Goal: Check status: Check status

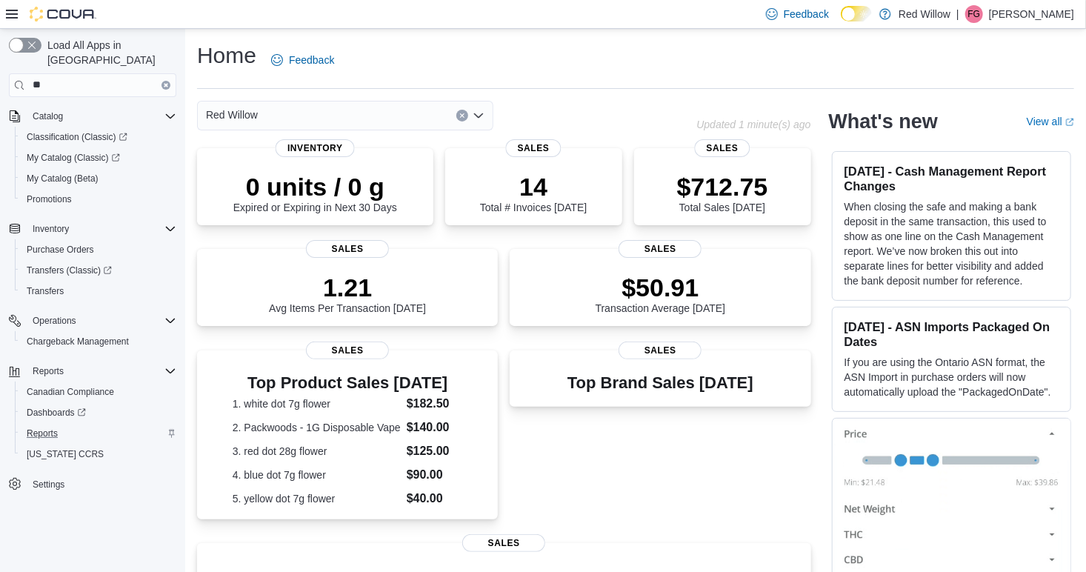
click at [66, 425] on div "Reports" at bounding box center [99, 434] width 156 height 18
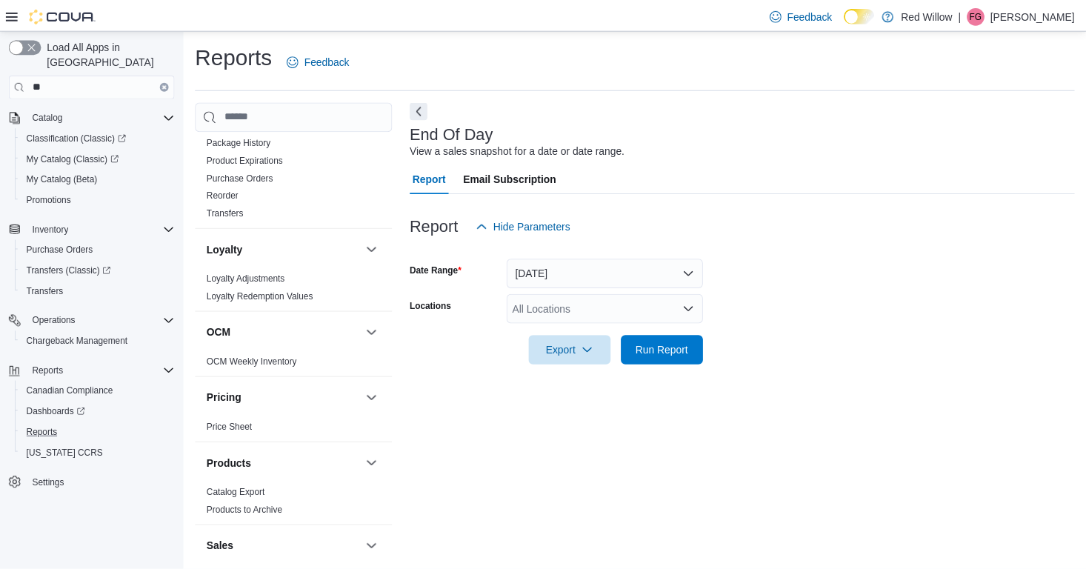
scroll to position [1099, 0]
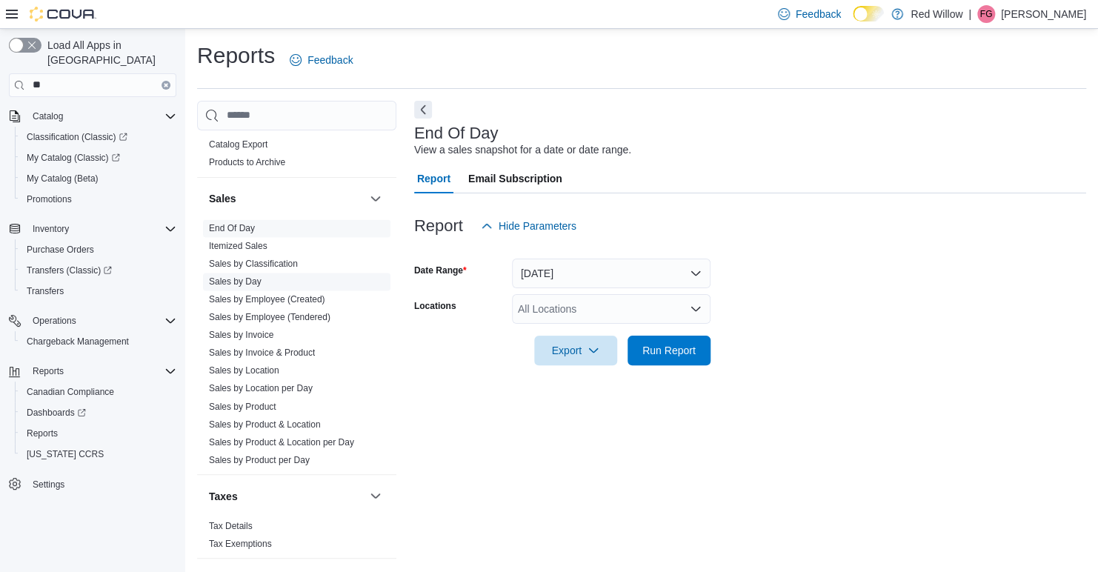
click at [257, 276] on link "Sales by Day" at bounding box center [235, 281] width 53 height 10
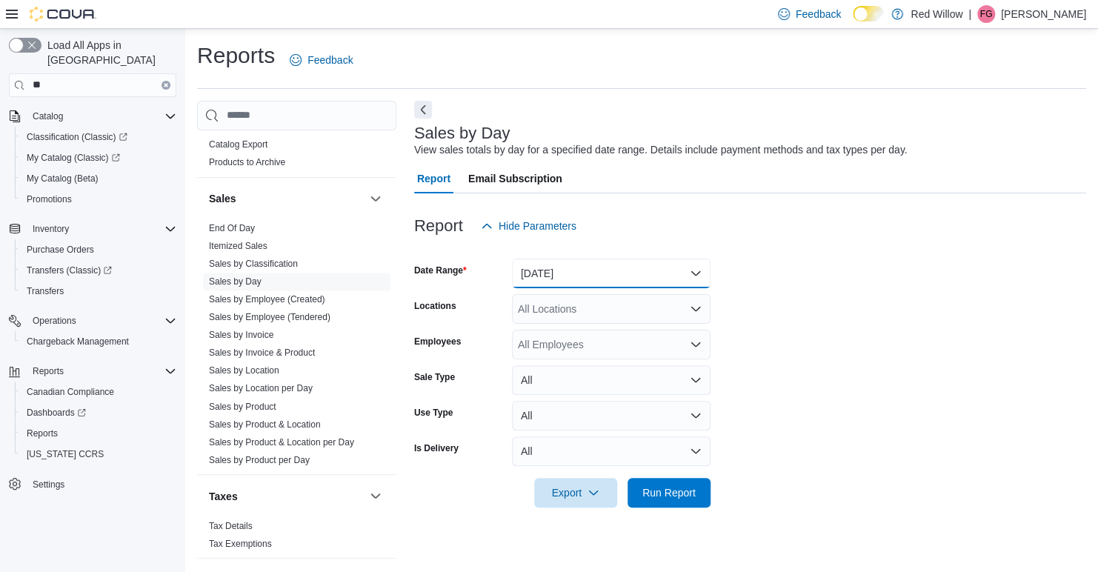
click at [682, 262] on button "[DATE]" at bounding box center [611, 274] width 199 height 30
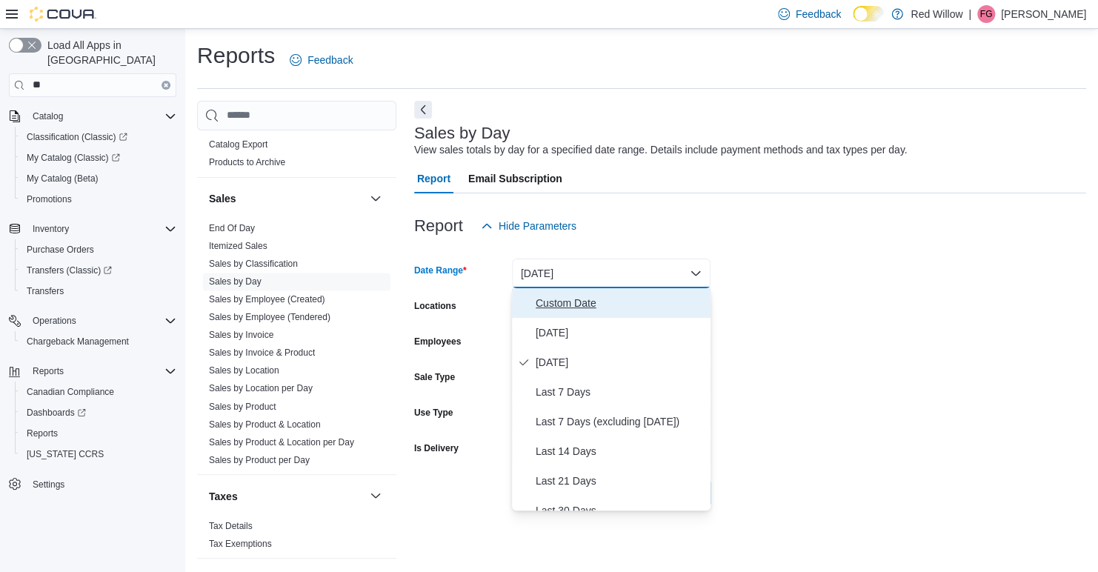
click at [551, 302] on span "Custom Date" at bounding box center [620, 303] width 169 height 18
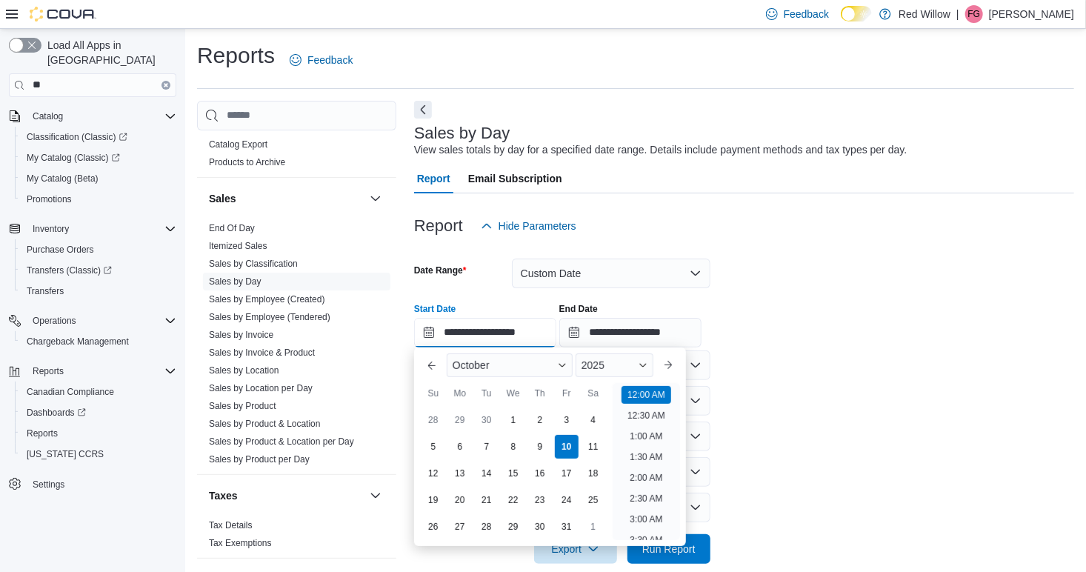
click at [527, 326] on input "**********" at bounding box center [485, 333] width 142 height 30
click at [434, 362] on button "Previous Month" at bounding box center [432, 365] width 24 height 24
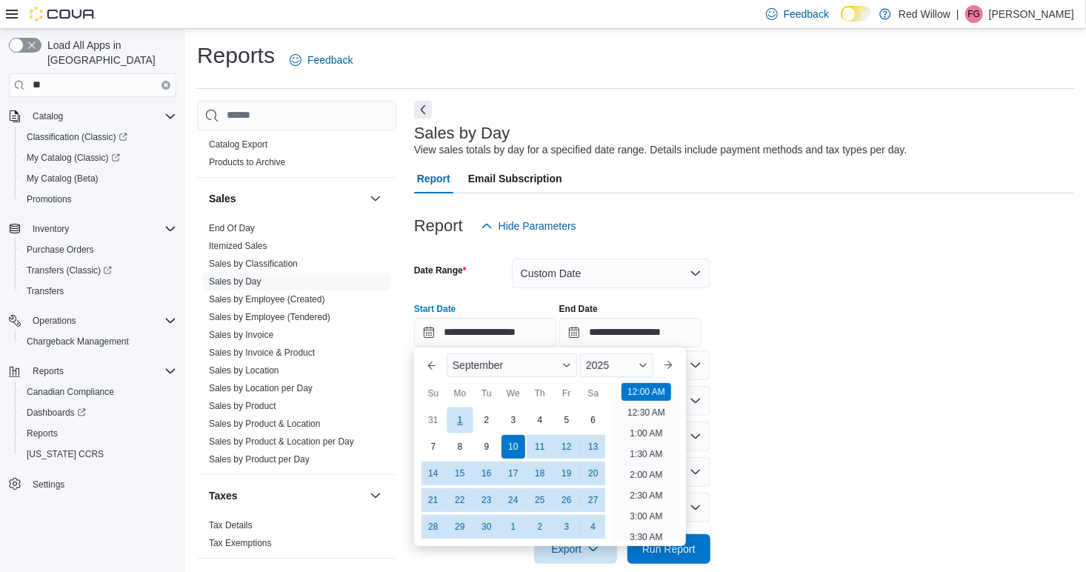
click at [458, 414] on div "1" at bounding box center [460, 420] width 26 height 26
type input "**********"
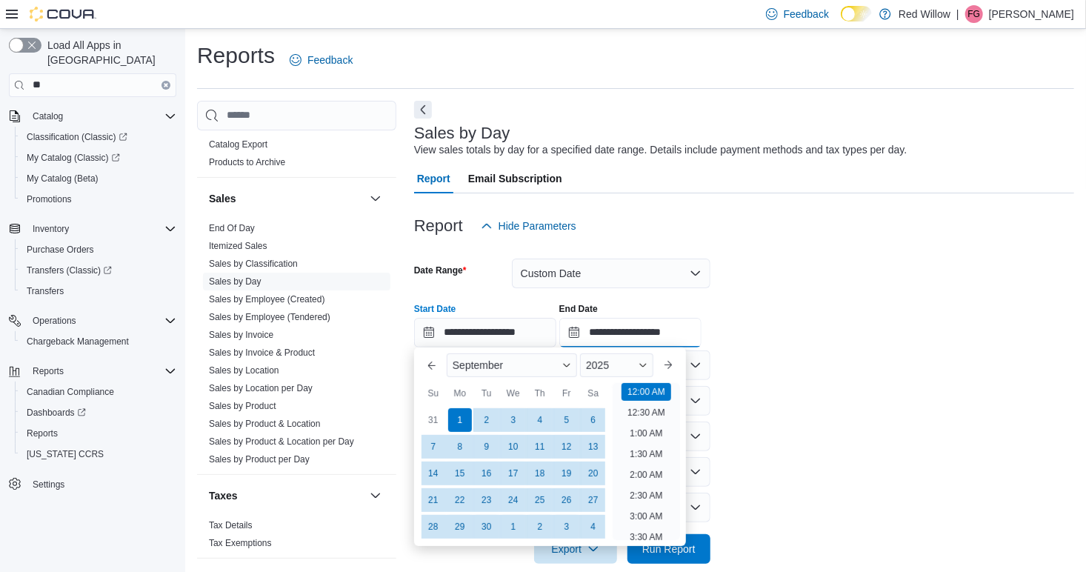
click at [660, 336] on input "**********" at bounding box center [630, 333] width 142 height 30
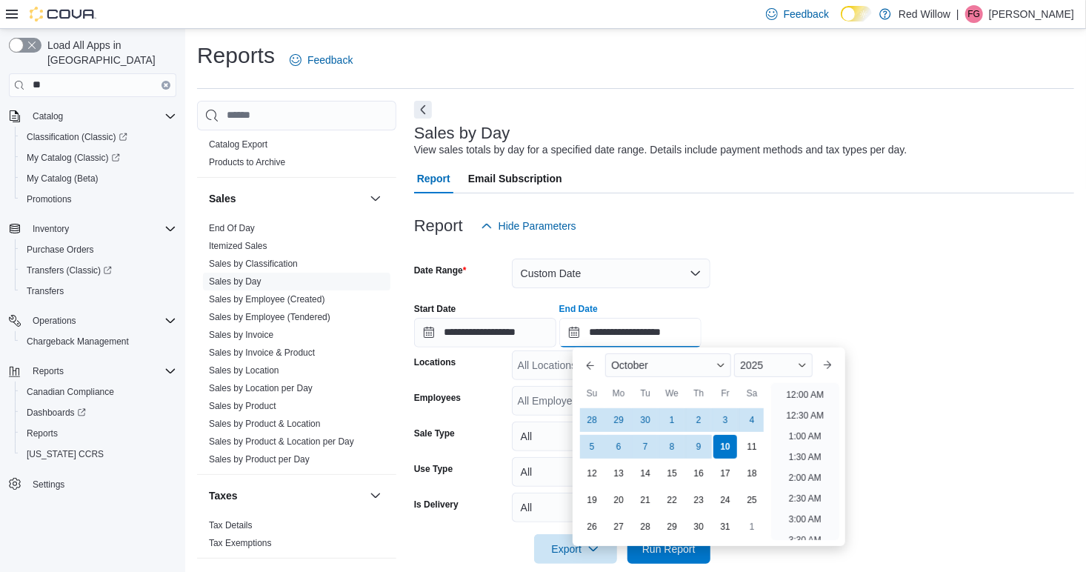
scroll to position [842, 0]
click at [653, 411] on div "30" at bounding box center [646, 420] width 26 height 26
type input "**********"
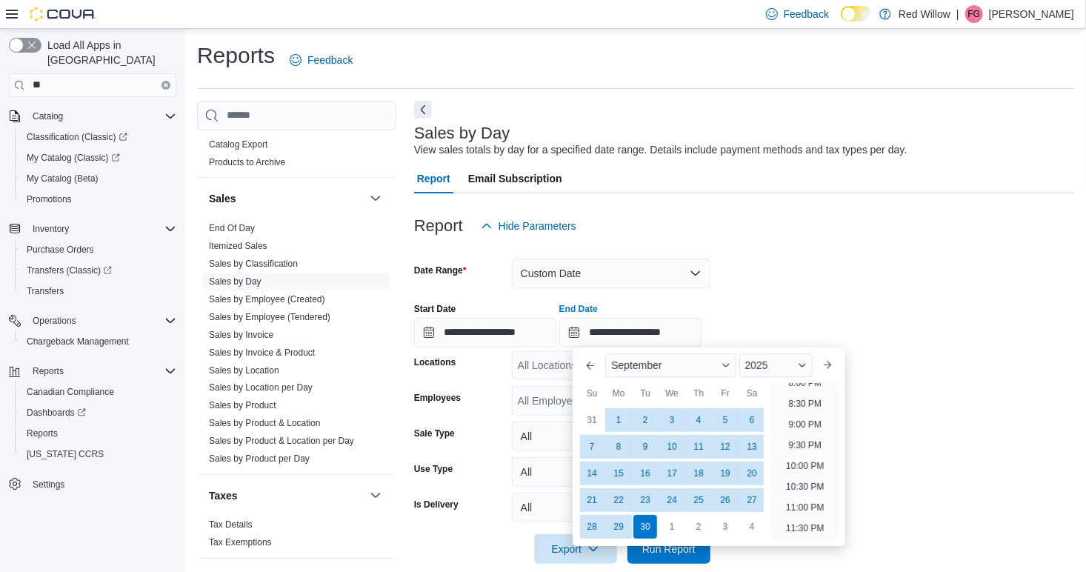
click at [848, 216] on div "Report Hide Parameters" at bounding box center [744, 226] width 660 height 30
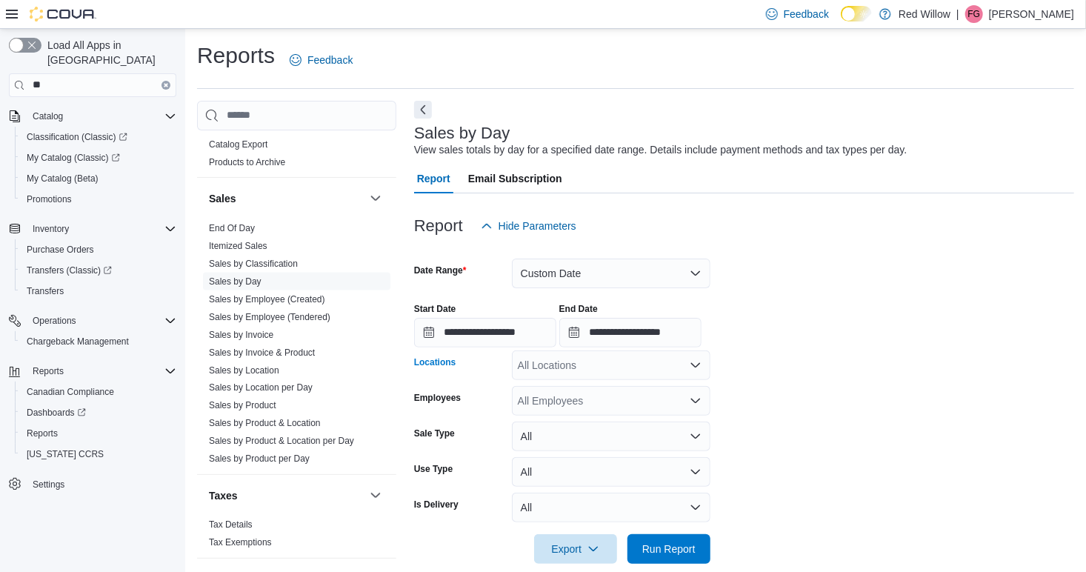
click at [693, 374] on div "All Locations" at bounding box center [611, 365] width 199 height 30
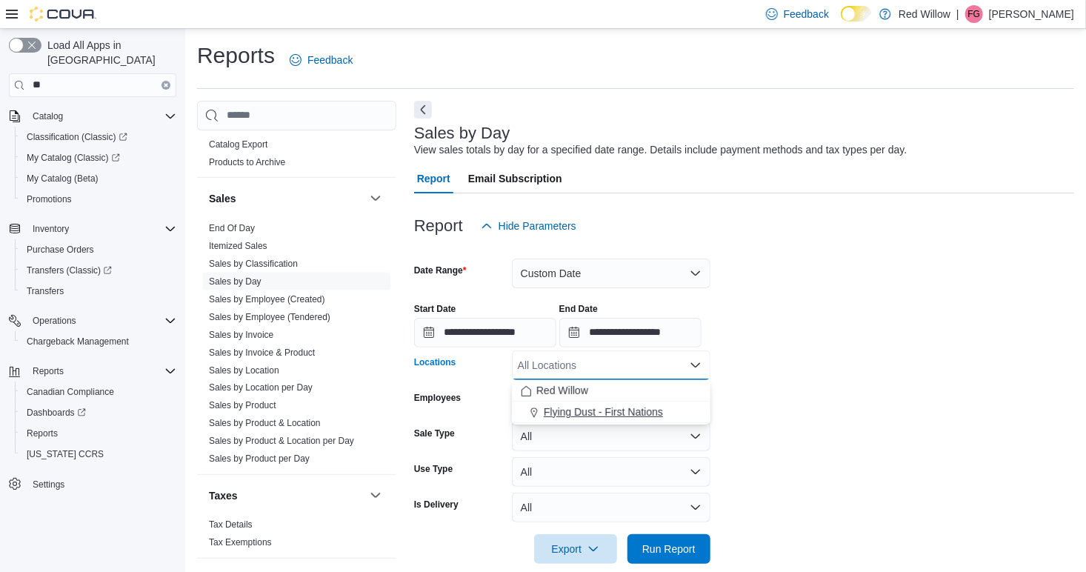
click at [638, 409] on span "Flying Dust - First Nations" at bounding box center [603, 412] width 119 height 15
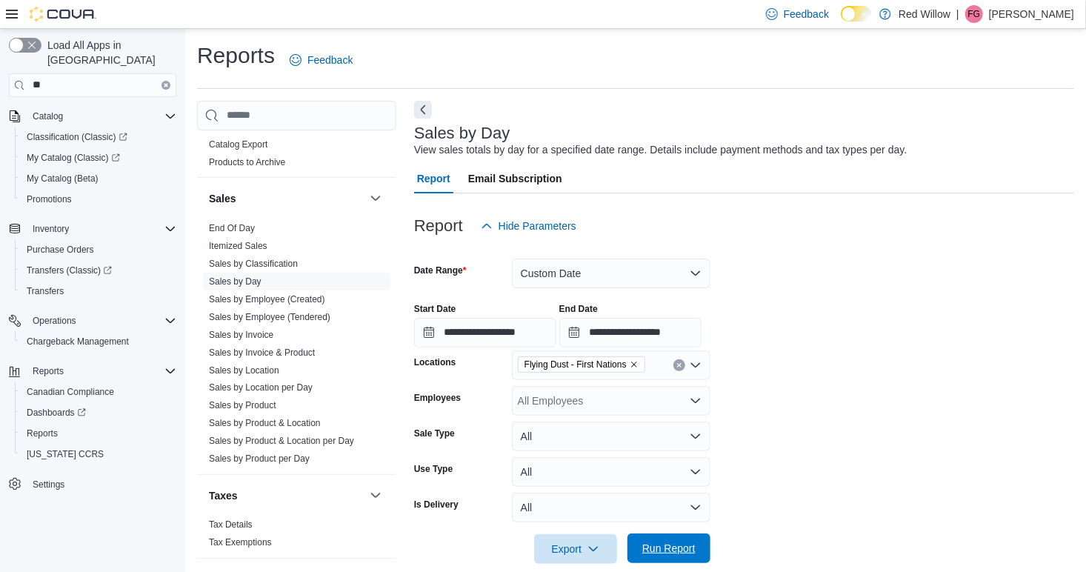
click at [670, 539] on span "Run Report" at bounding box center [668, 548] width 65 height 30
click at [665, 551] on span "Run Report" at bounding box center [668, 548] width 53 height 15
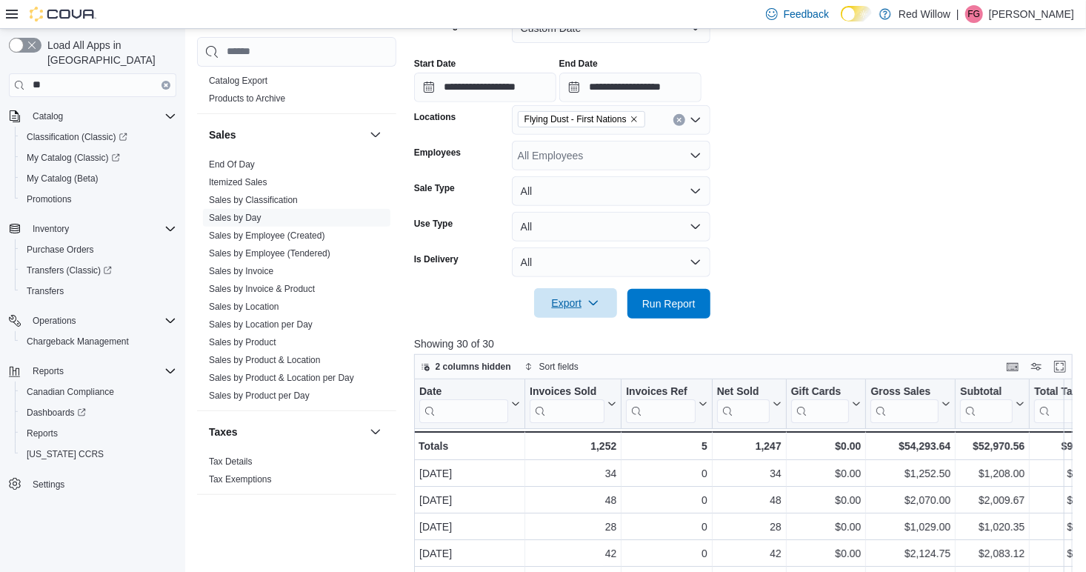
click at [572, 304] on span "Export" at bounding box center [575, 303] width 65 height 30
click at [598, 330] on span "Export to Excel" at bounding box center [578, 333] width 67 height 12
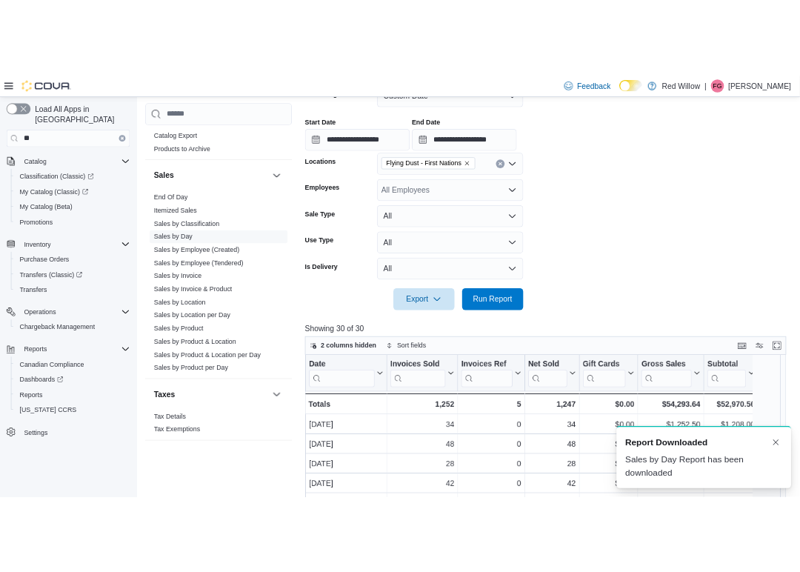
scroll to position [0, 0]
